Goal: Complete application form

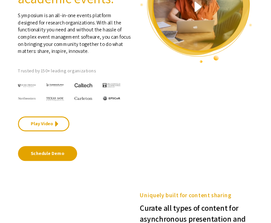
scroll to position [123, 0]
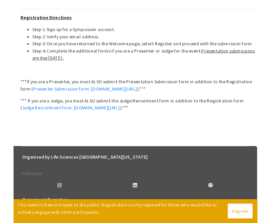
scroll to position [291, 0]
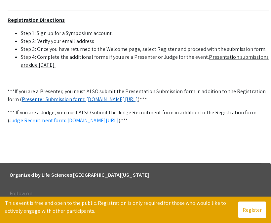
click at [46, 102] on link "Presenter Submission form: [DOMAIN_NAME][URL]" at bounding box center [80, 99] width 116 height 7
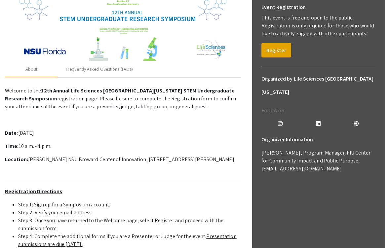
scroll to position [156, 0]
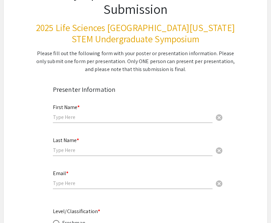
scroll to position [22, 0]
